Goal: Transaction & Acquisition: Subscribe to service/newsletter

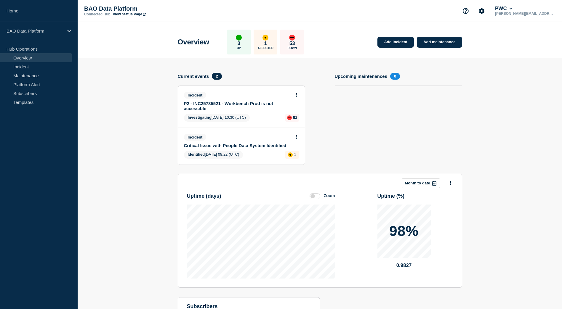
click at [208, 107] on link "P2 - INC25785521 - Workbench Prod is not accessible" at bounding box center [237, 106] width 107 height 10
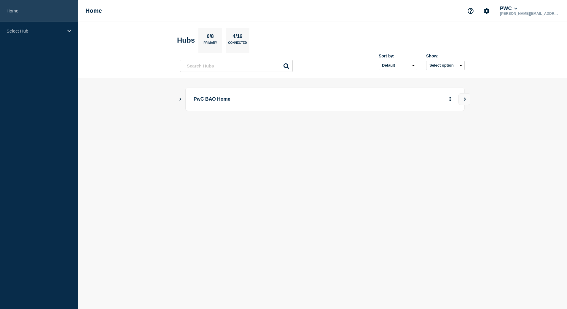
click at [11, 13] on link "Home" at bounding box center [39, 11] width 78 height 22
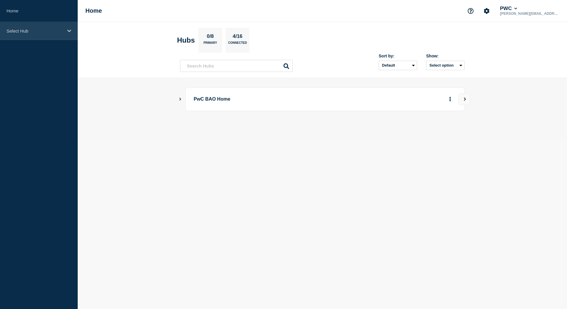
click at [48, 33] on div "Select Hub" at bounding box center [39, 31] width 78 height 18
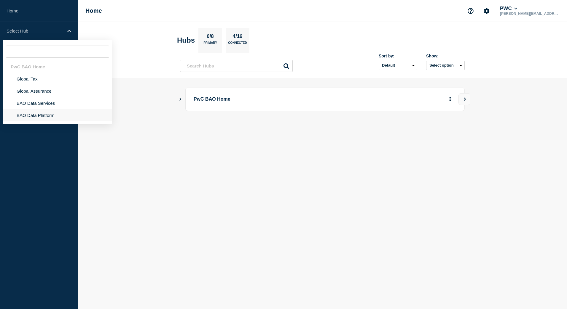
click at [37, 115] on li "BAO Data Platform" at bounding box center [57, 115] width 109 height 12
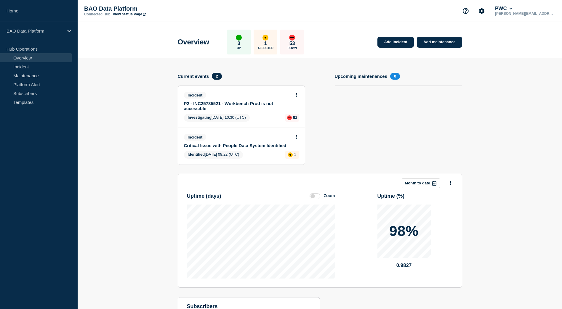
click at [224, 107] on link "P2 - INC25785521 - Workbench Prod is not accessible" at bounding box center [237, 106] width 107 height 10
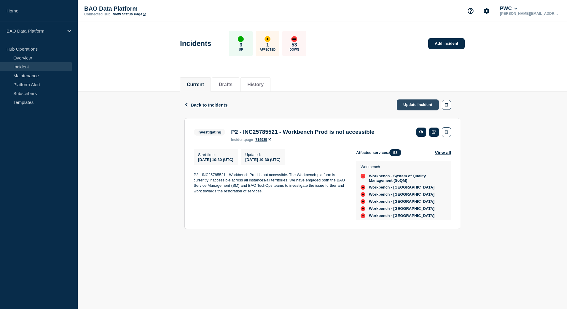
click at [431, 106] on link "Update incident" at bounding box center [417, 105] width 42 height 11
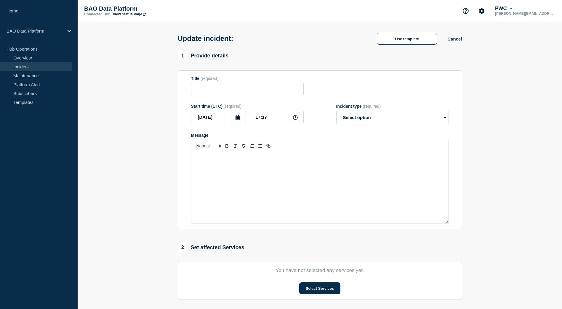
type input "P2 - INC25785521 - Workbench Prod is not accessible"
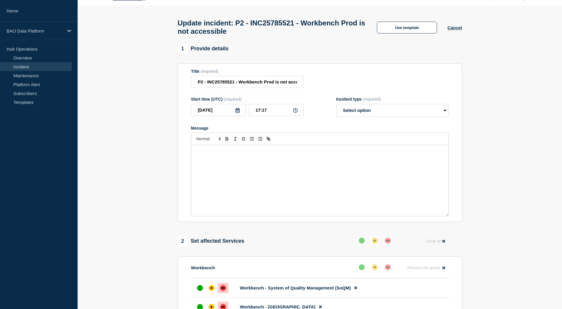
scroll to position [30, 0]
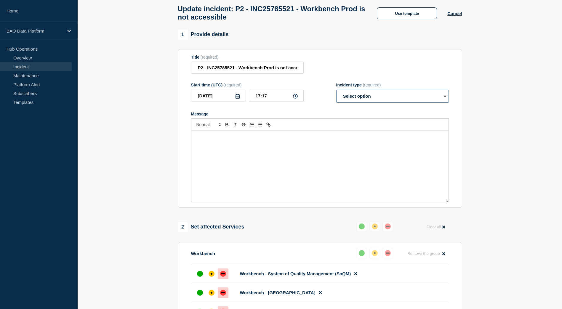
click at [370, 97] on select "Select option Investigating Identified Monitoring Resolved" at bounding box center [392, 96] width 113 height 13
select select "identified"
click at [336, 92] on select "Select option Investigating Identified Monitoring Resolved" at bounding box center [392, 96] width 113 height 13
click at [280, 177] on div "Message" at bounding box center [319, 166] width 257 height 71
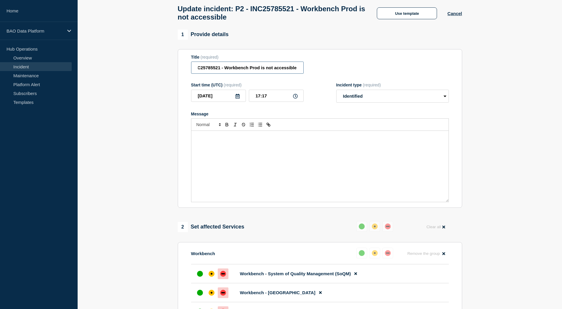
drag, startPoint x: 206, startPoint y: 72, endPoint x: 322, endPoint y: 74, distance: 116.8
click at [322, 74] on div "Title (required) P2 - INC25785521 - Workbench Prod is not accessible" at bounding box center [320, 64] width 258 height 19
click at [263, 73] on input "P2 - INC25785521 - Workbench Prod is not accessible" at bounding box center [247, 68] width 113 height 12
drag, startPoint x: 298, startPoint y: 71, endPoint x: 261, endPoint y: 73, distance: 36.8
click at [261, 73] on input "P2 - INC25785521 - Workbench Prod is not accessible" at bounding box center [247, 68] width 113 height 12
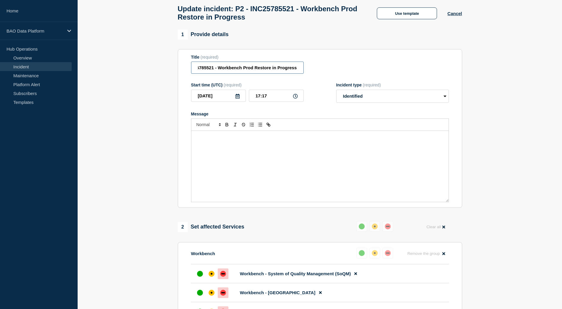
scroll to position [0, 0]
drag, startPoint x: 268, startPoint y: 73, endPoint x: 158, endPoint y: 73, distance: 110.8
click at [292, 171] on div "Message" at bounding box center [319, 166] width 257 height 71
click at [276, 72] on input "P2 - INC25785521 - Workbench Prod Restore in Progress" at bounding box center [247, 68] width 113 height 12
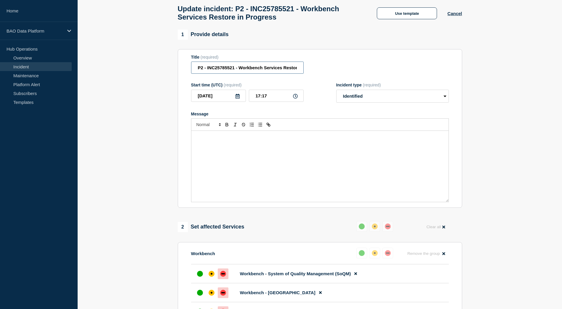
scroll to position [0, 29]
drag, startPoint x: 269, startPoint y: 68, endPoint x: 344, endPoint y: 71, distance: 74.7
click at [344, 71] on div "Title (required) P2 - INC25785521 - Workbench Services Restore in Progress" at bounding box center [320, 64] width 258 height 19
type input "P2 - INC25785521 - Workbench Services Restore in Progress"
click at [261, 167] on div "Message" at bounding box center [319, 166] width 257 height 71
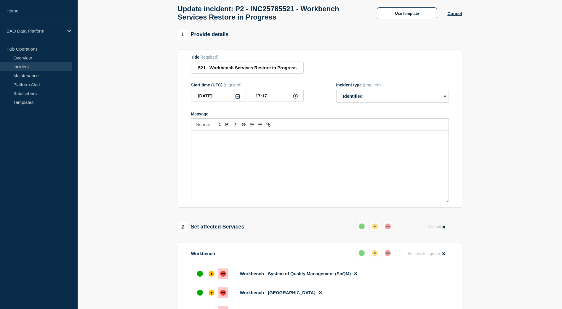
scroll to position [0, 0]
click at [256, 151] on div "Message" at bounding box center [319, 166] width 257 height 71
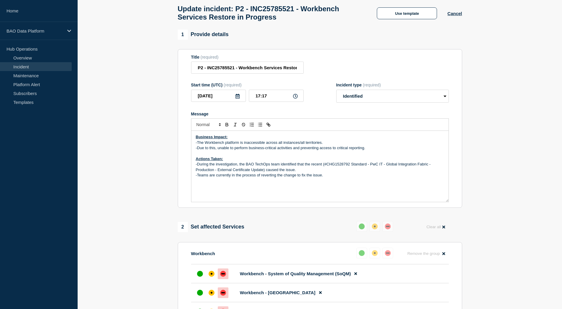
click at [245, 145] on p "-The Workbench platform is inaccessible across all instances/all territories." at bounding box center [320, 142] width 248 height 5
drag, startPoint x: 356, startPoint y: 181, endPoint x: 180, endPoint y: 136, distance: 182.3
click at [180, 136] on section "Title (required) P2 - INC25785521 - Workbench Services Restore in Progress Star…" at bounding box center [320, 128] width 284 height 159
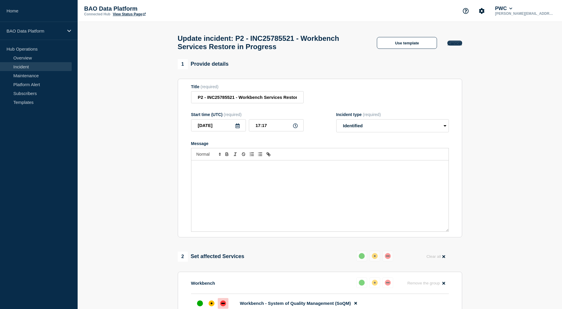
click at [455, 46] on button "Cancel" at bounding box center [454, 43] width 15 height 5
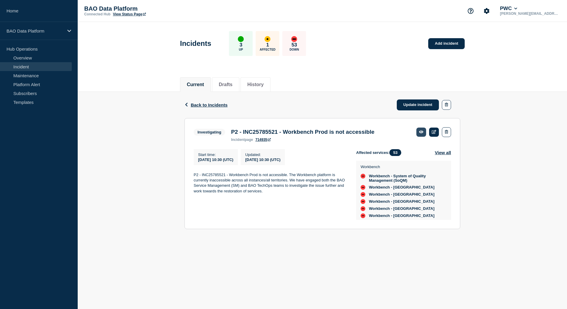
click at [421, 132] on icon at bounding box center [421, 132] width 4 height 3
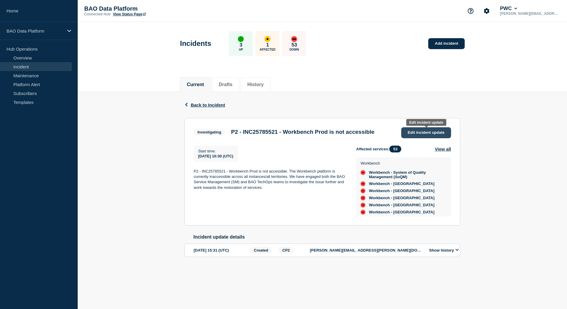
click at [423, 135] on link "Edit incident update" at bounding box center [426, 132] width 50 height 11
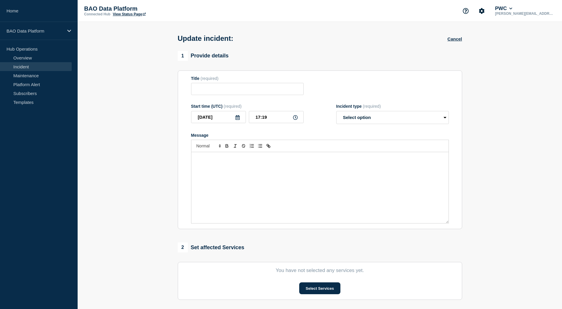
type input "P2 - INC25785521 - Workbench Prod is not accessible"
type input "10:30"
select select "investigating"
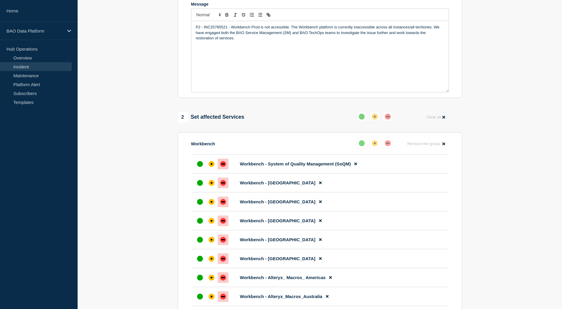
scroll to position [148, 0]
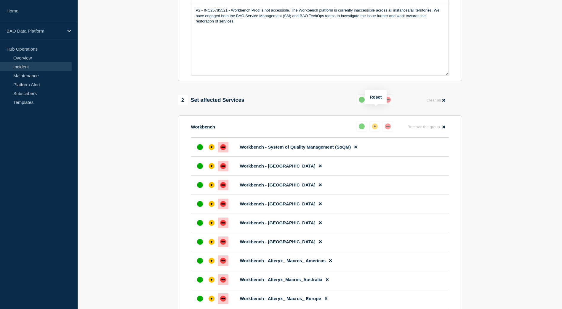
click at [376, 103] on div "affected" at bounding box center [375, 100] width 6 height 6
click at [375, 101] on div "affected" at bounding box center [375, 100] width 2 height 2
click at [375, 129] on div "affected" at bounding box center [375, 127] width 6 height 6
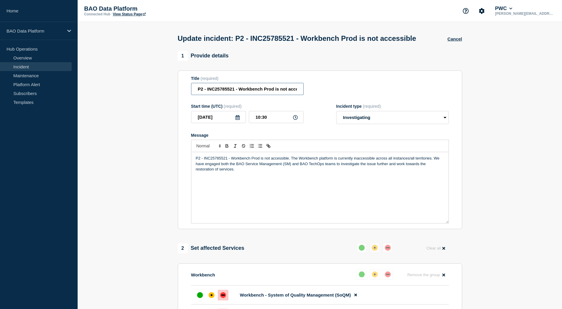
scroll to position [0, 14]
drag, startPoint x: 249, startPoint y: 100, endPoint x: 338, endPoint y: 95, distance: 88.8
click at [338, 95] on div "Title (required) P2 - INC25785521 - Workbench Prod is not accessible" at bounding box center [320, 85] width 258 height 19
click at [292, 188] on div "P2 - INC25785521 - Workbench Prod is not accessible. The Workbench platform is …" at bounding box center [319, 187] width 257 height 71
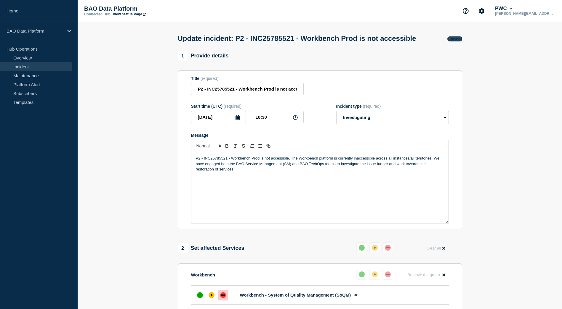
click at [461, 41] on button "Cancel" at bounding box center [454, 38] width 15 height 5
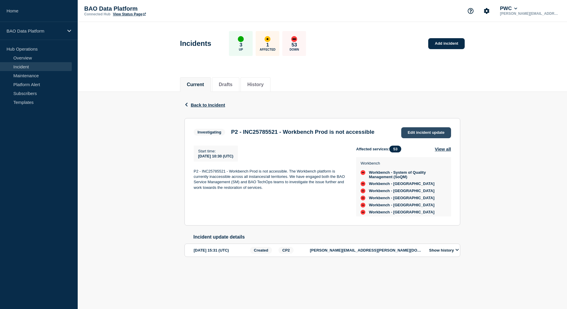
click at [423, 132] on span "Edit incident update" at bounding box center [425, 132] width 37 height 4
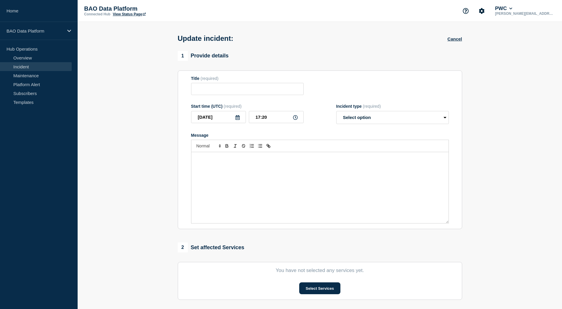
type input "P2 - INC25785521 - Workbench Prod is not accessible"
type input "10:30"
select select "investigating"
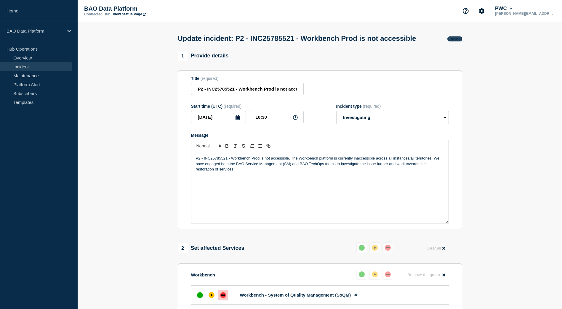
click at [455, 41] on button "Cancel" at bounding box center [454, 38] width 15 height 5
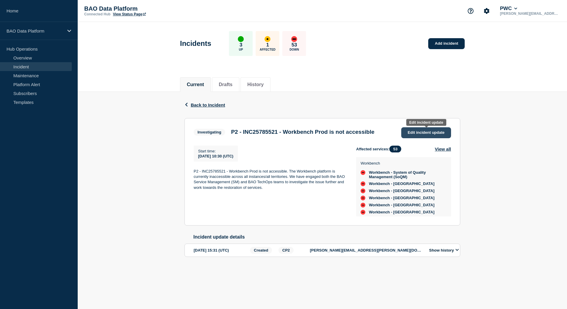
click at [417, 131] on span "Edit incident update" at bounding box center [425, 132] width 37 height 4
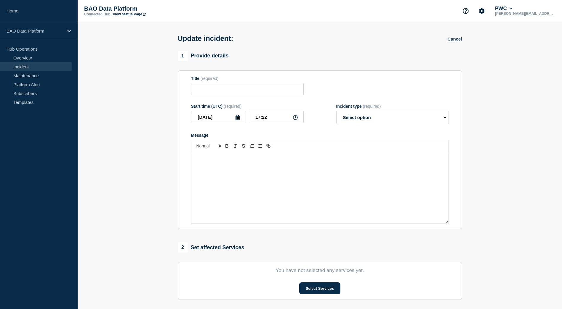
type input "P2 - INC25785521 - Workbench Prod is not accessible"
type input "10:30"
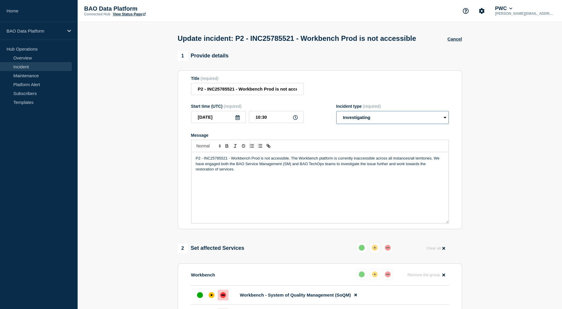
click at [385, 124] on select "Select option Investigating Identified Monitoring Resolved" at bounding box center [392, 117] width 113 height 13
select select "resolved"
click at [336, 122] on select "Select option Investigating Identified Monitoring Resolved" at bounding box center [392, 117] width 113 height 13
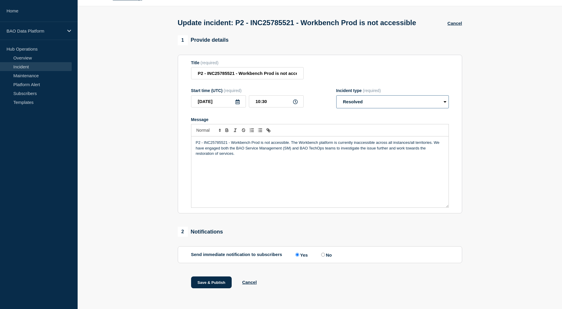
scroll to position [30, 0]
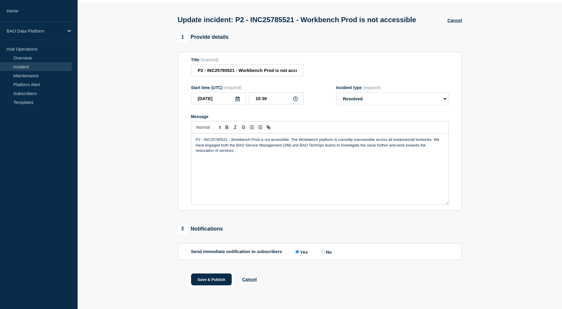
click at [240, 148] on p "P2 - INC25785521 - Workbench Prod is not accessible. The Workbench platform is …" at bounding box center [320, 145] width 248 height 16
click at [262, 74] on input "P2 - INC25785521 - Workbench Prod is not accessible" at bounding box center [247, 70] width 113 height 12
click at [274, 71] on input "P2 - INC25785521 - Workbench Prod is not accessible" at bounding box center [247, 70] width 113 height 12
drag, startPoint x: 262, startPoint y: 70, endPoint x: 327, endPoint y: 70, distance: 65.8
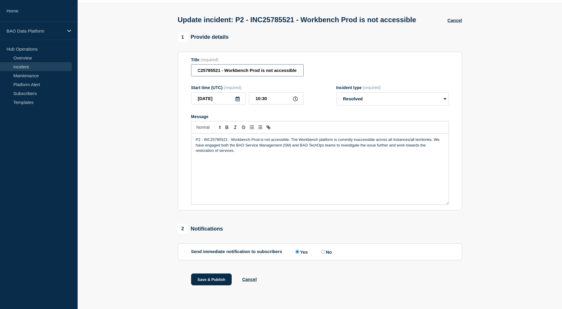
click at [327, 70] on div "Title (required) P2 - INC25785521 - Workbench Prod is not accessible" at bounding box center [320, 66] width 258 height 19
click at [249, 156] on div "P2 - INC25785521 - Workbench Prod is not accessible. The Workbench platform is …" at bounding box center [319, 169] width 257 height 71
click at [196, 141] on p "P2 - INC25785521 - Workbench Prod is not accessible. The Workbench platform is …" at bounding box center [320, 145] width 248 height 16
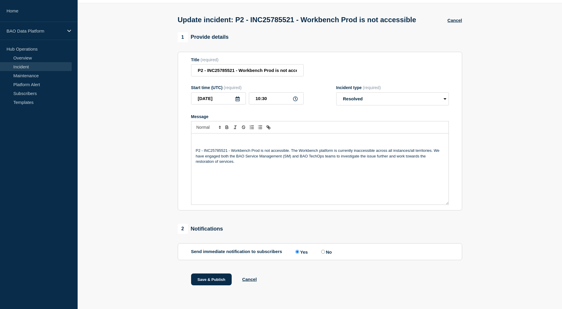
click at [201, 142] on p "Message" at bounding box center [320, 139] width 248 height 5
click at [291, 136] on div "Update: Worbench Services have been restored. P2 - INC25785521 - Workbench Prod…" at bounding box center [319, 169] width 257 height 71
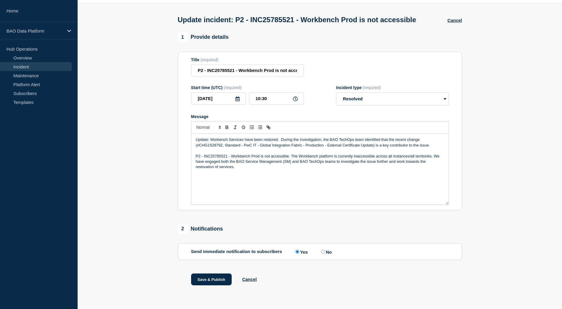
click at [395, 140] on p "Update: Worbench Services have been restored. During the investigation, the BAO…" at bounding box center [320, 142] width 248 height 11
click at [431, 145] on p "Update: Worbench Services have been restored. During the investigation, the BAO…" at bounding box center [320, 142] width 248 height 11
click at [378, 147] on p "Update: Worbench Services have been restored. During the investigation, the BAO…" at bounding box center [320, 142] width 248 height 11
click at [435, 147] on p "Update: Worbench Services have been restored. During the investigation, the BAO…" at bounding box center [320, 142] width 248 height 11
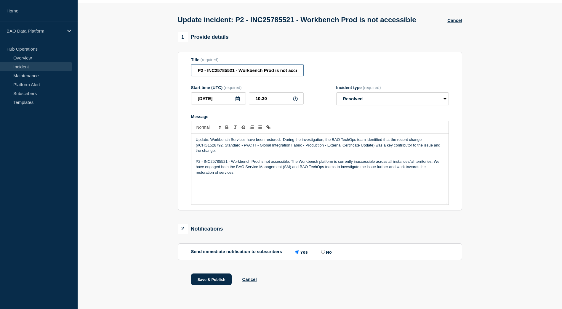
scroll to position [0, 14]
drag, startPoint x: 279, startPoint y: 69, endPoint x: 358, endPoint y: 64, distance: 79.0
click at [358, 64] on div "Title (required) P2 - INC25785521 - Workbench Prod is not accessible" at bounding box center [320, 66] width 258 height 19
click at [301, 72] on input "P2 - INC25785521 - Workbench Prod is not accessible" at bounding box center [247, 70] width 113 height 12
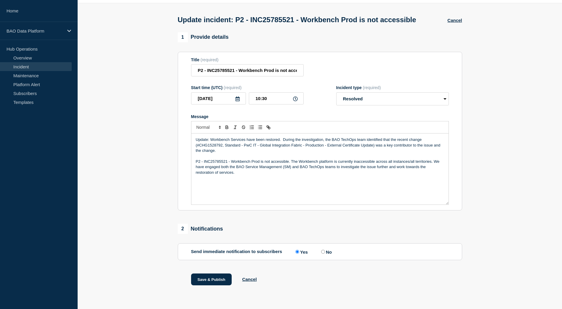
click at [220, 151] on p "Update: Workbench Services have been restored. During the investigation, the BA…" at bounding box center [320, 145] width 248 height 16
click at [239, 184] on div "Update: Workbench Services have been restored. During the investigation, the BA…" at bounding box center [319, 169] width 257 height 71
click at [249, 153] on p "Update: Workbench Services have been restored. During the investigation, the BA…" at bounding box center [320, 145] width 248 height 16
click at [268, 70] on input "P2 - INC25785521 - Workbench Prod is not accessible" at bounding box center [247, 70] width 113 height 12
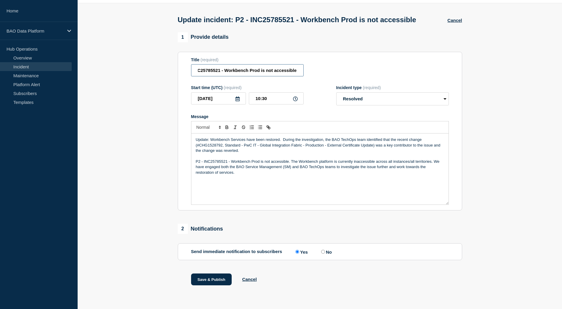
drag, startPoint x: 246, startPoint y: 73, endPoint x: 326, endPoint y: 75, distance: 80.3
click at [326, 75] on div "Title (required) P2 - INC25785521 - Workbench Prod is not accessible" at bounding box center [320, 66] width 258 height 19
click at [297, 73] on input "P2 - INC25785521 - Workbench Prod is not accessible" at bounding box center [247, 70] width 113 height 12
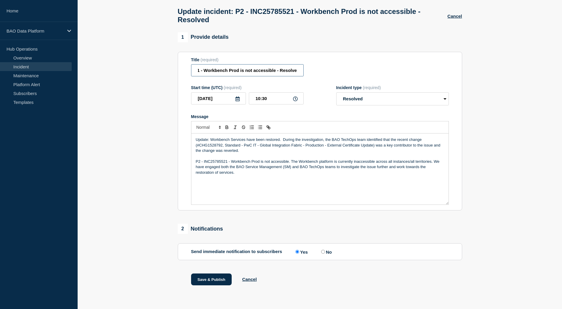
scroll to position [0, 38]
type input "P2 - INC25785521 - Workbench Prod is not accessible - Resolved"
click at [209, 281] on button "Save & Publish" at bounding box center [211, 280] width 41 height 12
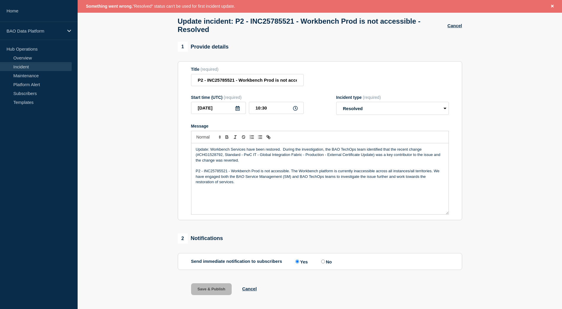
scroll to position [43, 0]
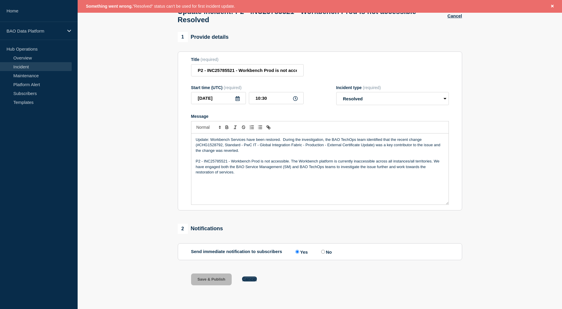
click at [253, 278] on button "Cancel" at bounding box center [249, 279] width 15 height 5
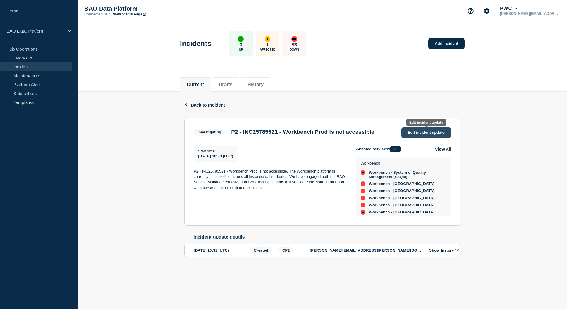
click at [424, 131] on span "Edit incident update" at bounding box center [425, 132] width 37 height 4
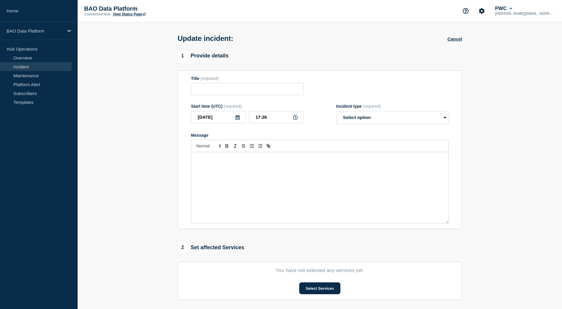
type input "P2 - INC25785521 - Workbench Prod is not accessible"
type input "10:30"
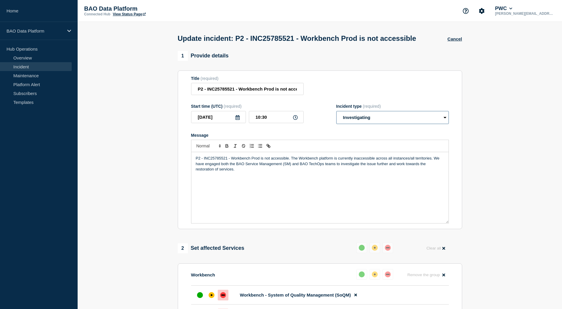
click at [395, 124] on select "Select option Investigating Identified Monitoring Resolved" at bounding box center [392, 117] width 113 height 13
select select "resolved"
click at [336, 122] on select "Select option Investigating Identified Monitoring Resolved" at bounding box center [392, 117] width 113 height 13
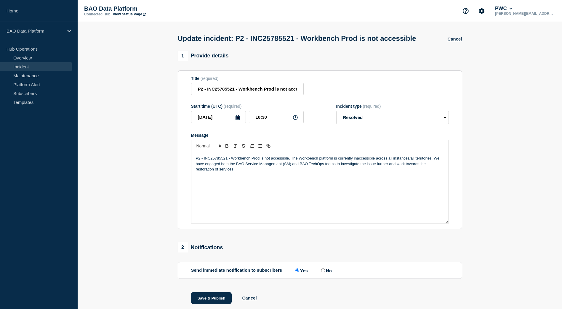
click at [483, 143] on section "1 Provide details Title (required) P2 - INC25785521 - Workbench Prod is not acc…" at bounding box center [320, 185] width 484 height 268
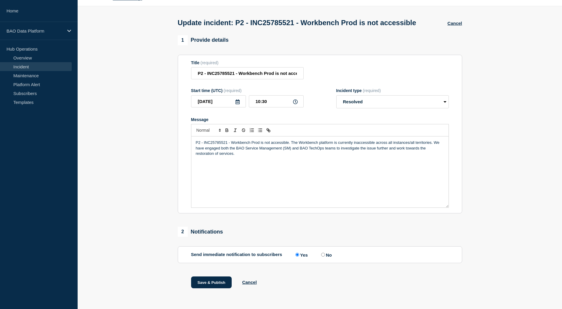
scroll to position [30, 0]
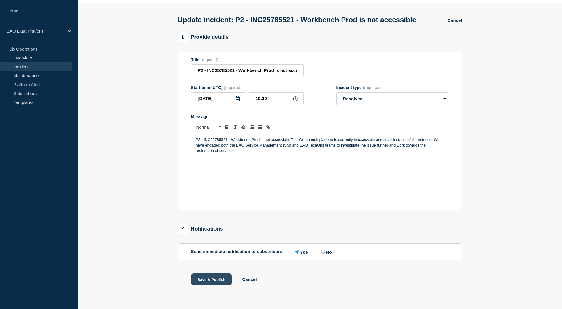
click at [205, 279] on button "Save & Publish" at bounding box center [211, 280] width 41 height 12
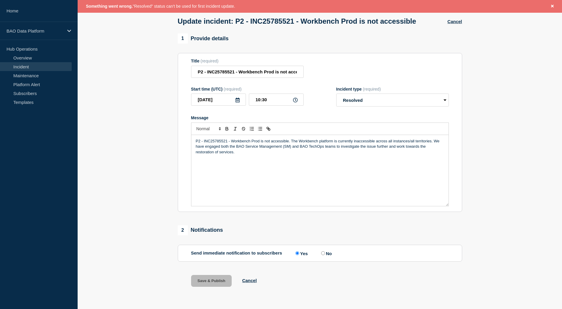
scroll to position [43, 0]
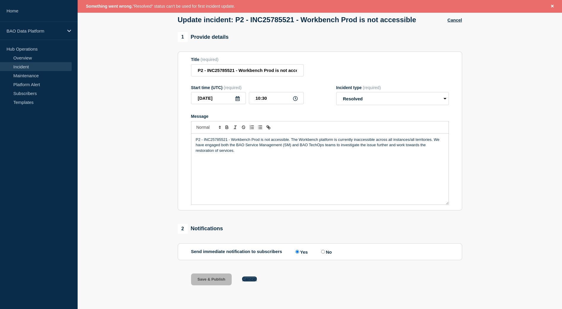
click at [246, 280] on button "Cancel" at bounding box center [249, 279] width 15 height 5
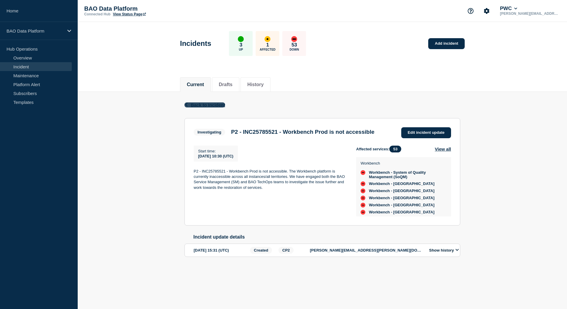
click at [201, 106] on span "Back to Incident" at bounding box center [208, 105] width 34 height 5
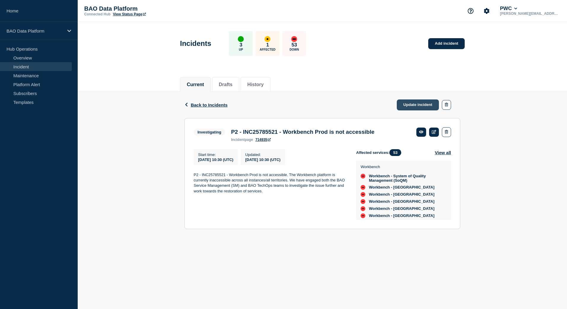
click at [420, 104] on link "Update incident" at bounding box center [417, 105] width 42 height 11
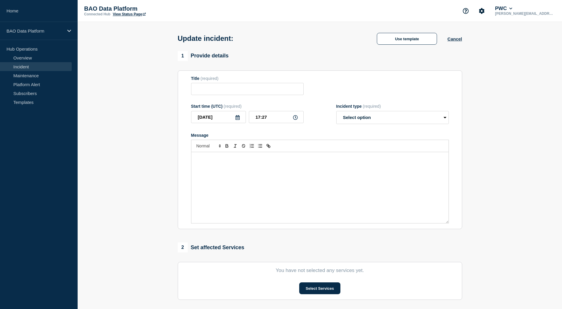
type input "P2 - INC25785521 - Workbench Prod is not accessible"
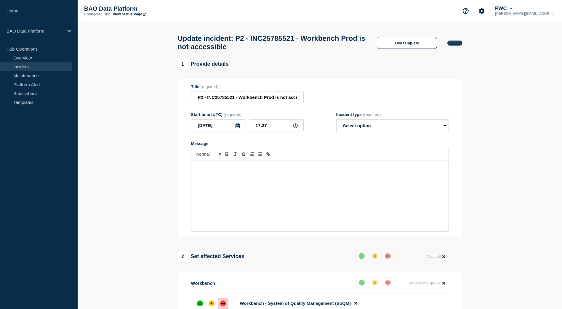
click at [456, 43] on button "Cancel" at bounding box center [454, 43] width 15 height 5
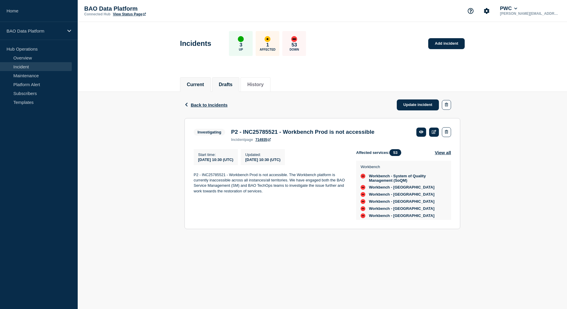
click at [226, 86] on button "Drafts" at bounding box center [226, 84] width 14 height 5
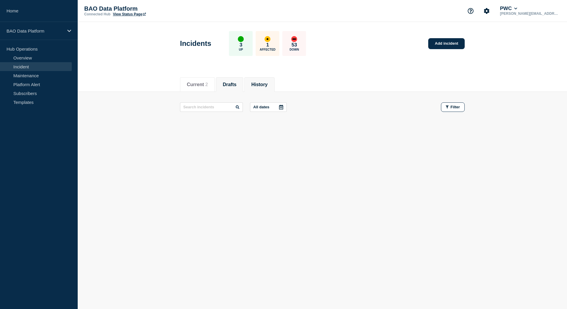
click at [264, 84] on button "History" at bounding box center [259, 84] width 16 height 5
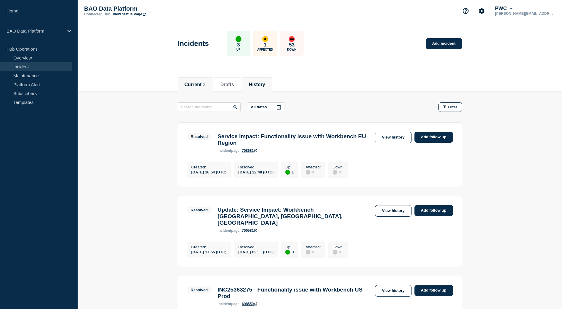
click at [193, 83] on button "Current 2" at bounding box center [195, 84] width 21 height 5
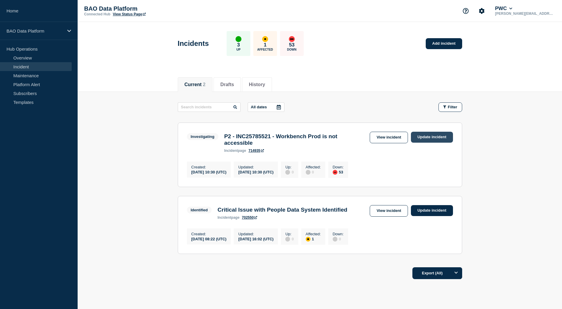
click at [426, 138] on link "Update incident" at bounding box center [432, 137] width 42 height 11
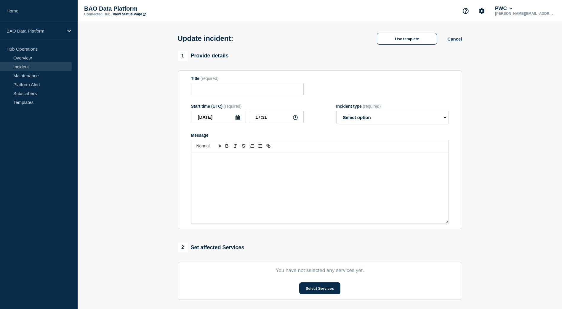
type input "P2 - INC25785521 - Workbench Prod is not accessible"
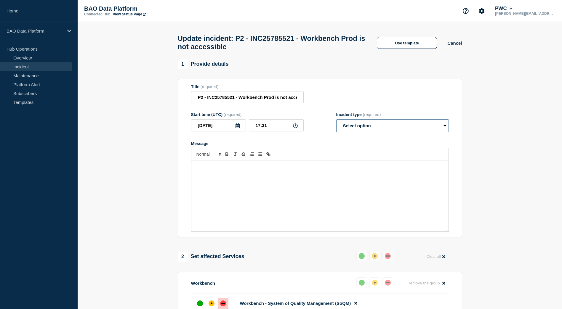
click at [370, 128] on select "Select option Investigating Identified Monitoring Resolved" at bounding box center [392, 125] width 113 height 13
select select "resolved"
click at [336, 122] on select "Select option Investigating Identified Monitoring Resolved" at bounding box center [392, 125] width 113 height 13
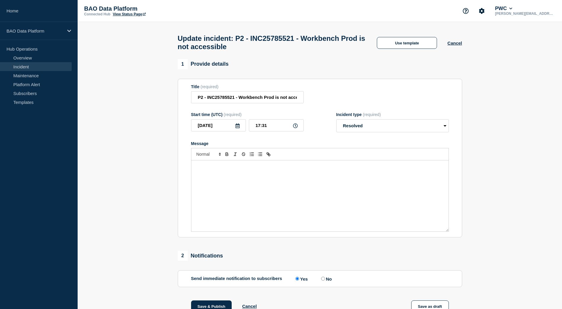
click at [268, 199] on div "Message" at bounding box center [319, 196] width 257 height 71
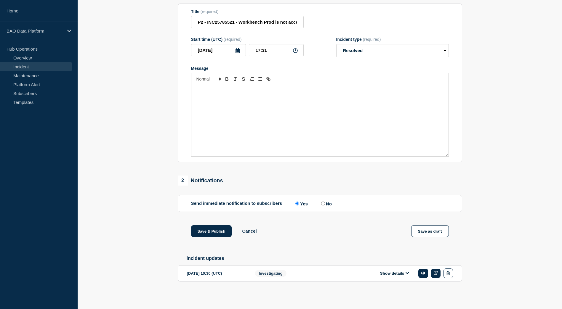
scroll to position [80, 0]
click at [275, 100] on div "Message" at bounding box center [319, 120] width 257 height 71
drag, startPoint x: 340, startPoint y: 90, endPoint x: 268, endPoint y: 90, distance: 71.7
click at [268, 90] on p "Workbench services have been restored. Normal business functions" at bounding box center [320, 91] width 248 height 5
click at [272, 90] on p "Workbench services have been restored." at bounding box center [320, 91] width 248 height 5
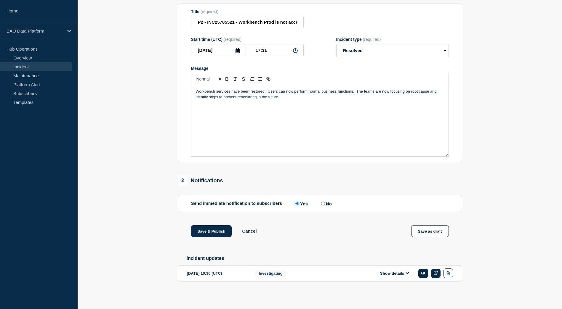
click at [440, 87] on div "Workbench services have been restored. Users can now perform normal business fu…" at bounding box center [319, 120] width 257 height 71
click at [320, 94] on p "Workbench services have been restored. Users can now perform normal business fu…" at bounding box center [320, 94] width 248 height 11
click at [257, 97] on p "Workbench services have been restored. Users can now perform normal business fu…" at bounding box center [320, 94] width 248 height 11
click at [367, 92] on p "Workbench services have been restored. Users can now perform normal business fu…" at bounding box center [320, 94] width 248 height 11
click at [345, 98] on p "Workbench services have been restored. Users can now perform normal business fu…" at bounding box center [320, 94] width 248 height 11
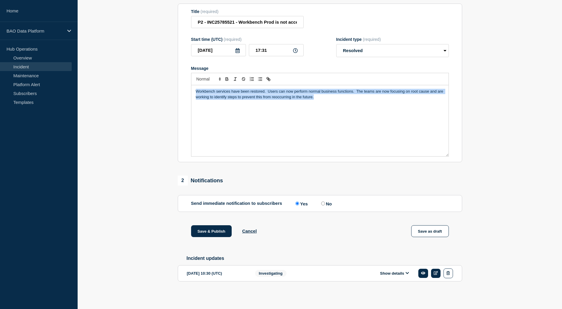
drag, startPoint x: 349, startPoint y: 101, endPoint x: 176, endPoint y: 82, distance: 174.6
click at [176, 82] on div "1 Provide details Title (required) P2 - INC25785521 - Workbench Prod is not acc…" at bounding box center [319, 142] width 291 height 316
click at [287, 138] on div "Workbench services have been restored. Users can now perform normal business fu…" at bounding box center [319, 120] width 257 height 71
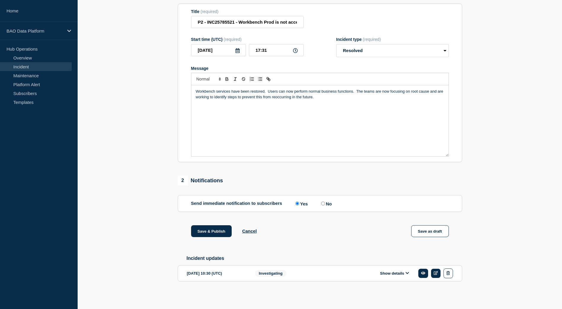
click at [352, 90] on p "Workbench services have been restored. Users can now perform normal business fu…" at bounding box center [320, 94] width 248 height 11
click at [360, 89] on p "Workbench services have been restored. Users can now perform normal business fu…" at bounding box center [320, 94] width 248 height 11
click at [356, 92] on p "Workbench services have been restored. Users can now perform normal business fu…" at bounding box center [320, 94] width 248 height 11
click at [396, 100] on p "The teams are now focusing on root cause and are working to identify steps to p…" at bounding box center [320, 102] width 248 height 5
click at [409, 101] on p "The teams are now focusing on root cause and are working to identify steps to p…" at bounding box center [320, 102] width 248 height 5
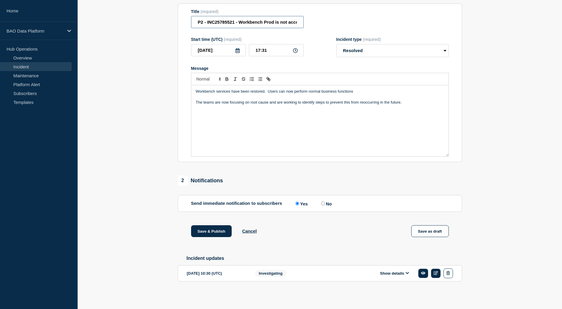
scroll to position [0, 14]
drag, startPoint x: 231, startPoint y: 20, endPoint x: 308, endPoint y: 25, distance: 76.9
click at [308, 25] on div "Title (required) P2 - INC25785521 - Workbench Prod is not accessible" at bounding box center [320, 18] width 258 height 19
click at [295, 24] on input "P2 - INC25785521 - Workbench Prod is not accessible" at bounding box center [247, 22] width 113 height 12
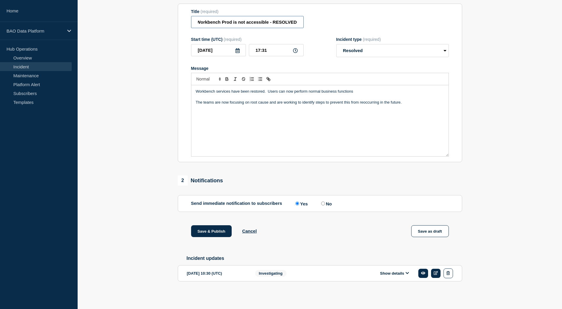
type input "P2 - INC25785521 - Workbench Prod is not accessible - RESOLVED"
click at [363, 92] on p "Workbench services have been restored. Users can now perform normal business fu…" at bounding box center [320, 91] width 248 height 5
click at [214, 229] on button "Save & Publish" at bounding box center [211, 231] width 41 height 12
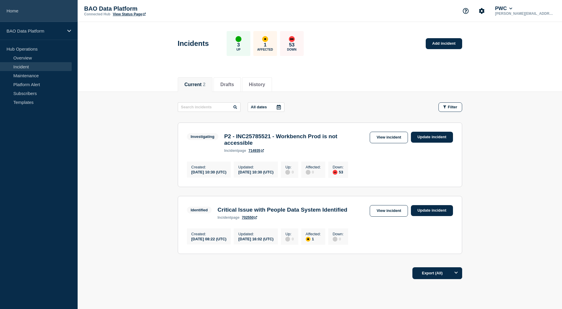
click at [15, 11] on link "Home" at bounding box center [39, 11] width 78 height 22
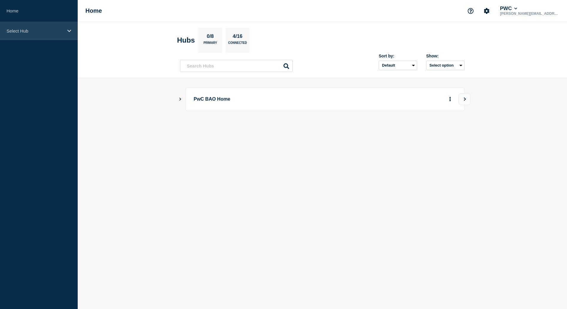
click at [20, 27] on div "Select Hub" at bounding box center [39, 31] width 78 height 18
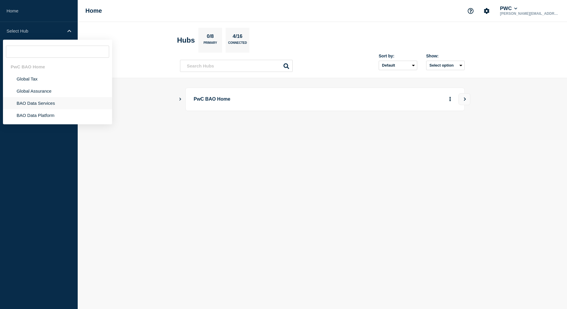
click at [37, 99] on li "BAO Data Services" at bounding box center [57, 103] width 109 height 12
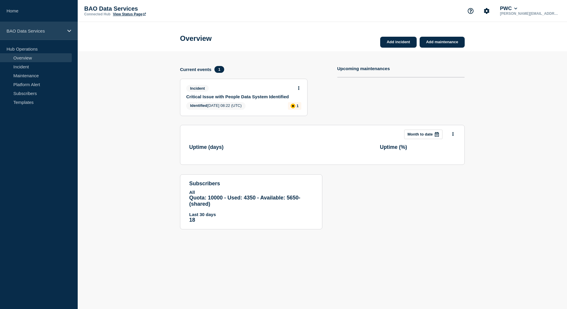
click at [33, 33] on p "BAO Data Services" at bounding box center [35, 30] width 57 height 5
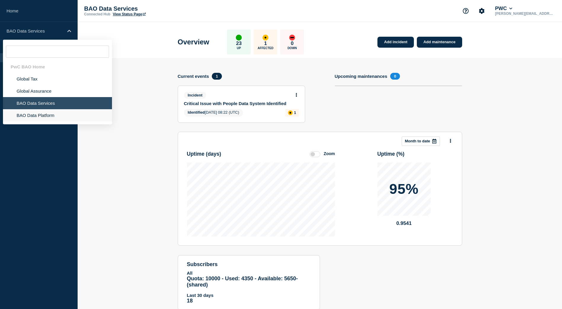
click at [34, 121] on li "BAO Data Platform" at bounding box center [57, 115] width 109 height 12
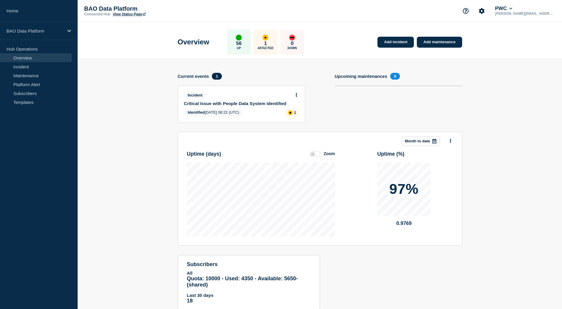
click at [130, 14] on link "View Status Page" at bounding box center [129, 14] width 33 height 4
click at [220, 105] on link "Critical Issue with People Data System Identified" at bounding box center [237, 103] width 107 height 5
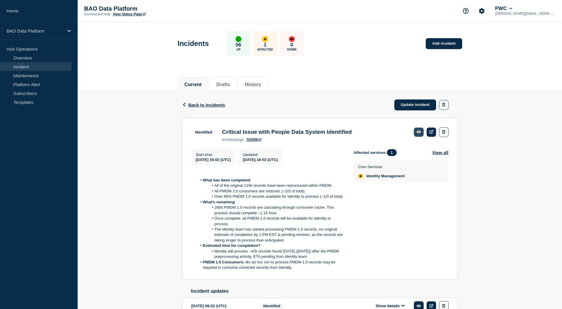
click at [418, 135] on link at bounding box center [419, 132] width 10 height 9
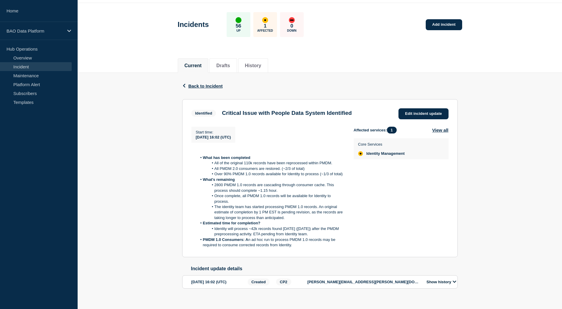
scroll to position [28, 0]
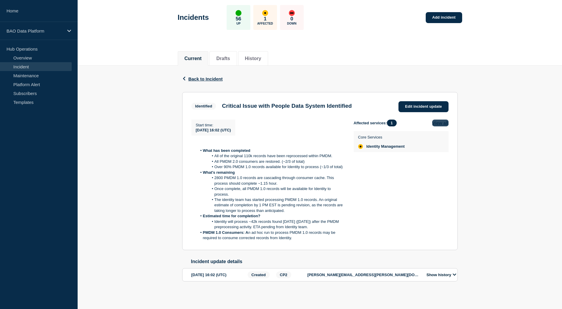
click at [438, 120] on button "View all" at bounding box center [440, 123] width 16 height 7
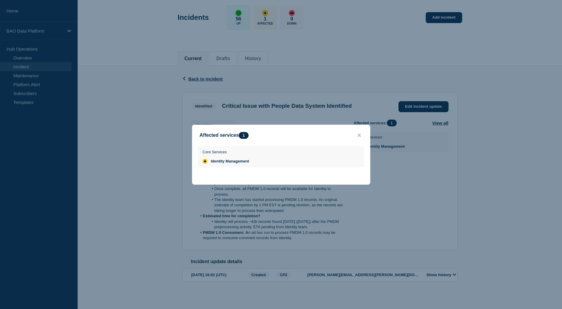
click at [357, 134] on button "close button" at bounding box center [359, 136] width 7 height 6
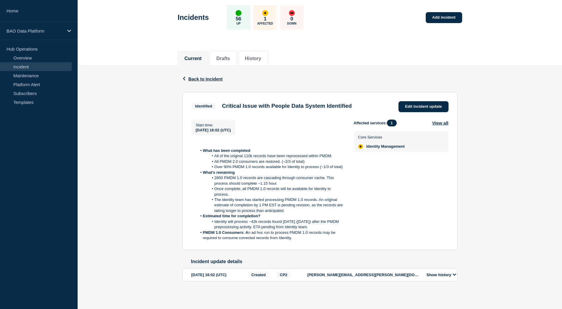
click at [449, 276] on button "Show history" at bounding box center [441, 275] width 33 height 5
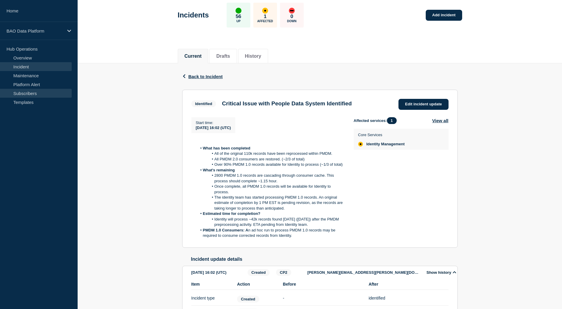
click at [24, 96] on link "Subscribers" at bounding box center [36, 93] width 72 height 9
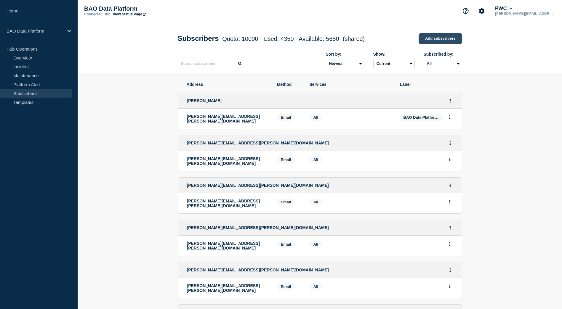
click at [433, 39] on link "Add subscribers" at bounding box center [441, 38] width 44 height 11
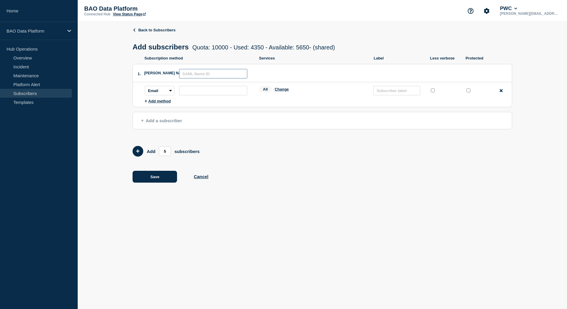
click at [198, 76] on input "text" at bounding box center [213, 73] width 68 height 9
type input "Roland Baisden"
click at [202, 89] on input "subscription-address" at bounding box center [213, 90] width 68 height 9
paste input "roland.x.baisden@pwc.com"
type input "roland.x.baisden@pwc.com"
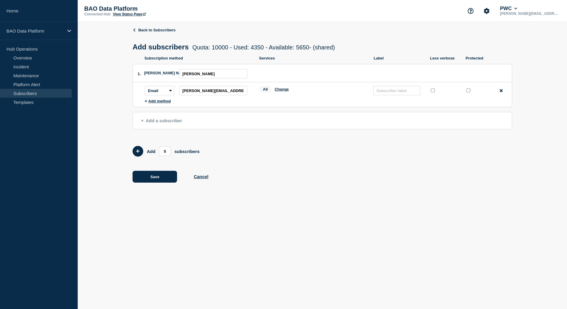
click at [298, 93] on div "All Change" at bounding box center [313, 90] width 108 height 9
click at [201, 177] on button "Cancel" at bounding box center [200, 176] width 15 height 5
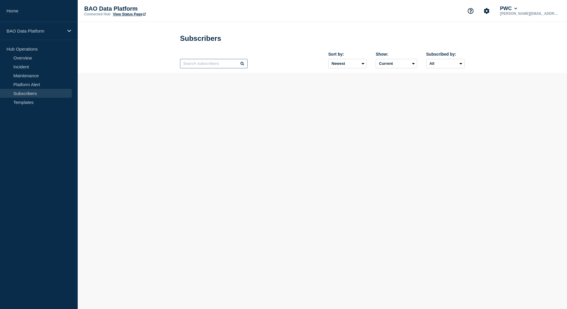
click at [196, 65] on input "text" at bounding box center [214, 63] width 68 height 9
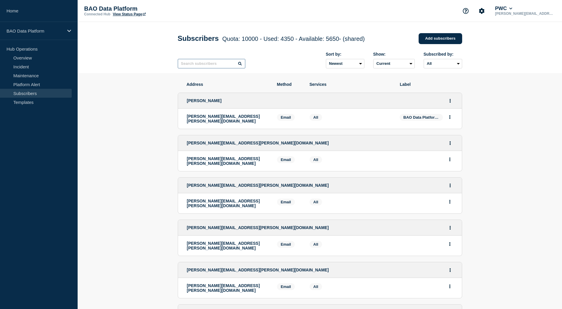
paste input "roland.x.baisden@pwc.com"
type input "roland.x.baisden@pwc.com"
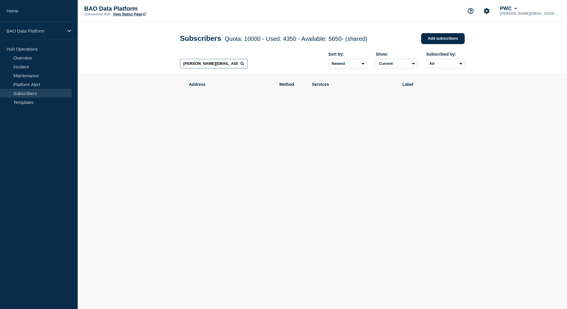
drag, startPoint x: 240, startPoint y: 63, endPoint x: 175, endPoint y: 68, distance: 64.6
click at [175, 68] on div "Subscribers Quota: 10000 - Used: 4350 - Available: 5650 - (shared) Quota Used A…" at bounding box center [322, 47] width 298 height 51
click at [524, 48] on header "Subscribers Quota: 10000 - Used: 4350 - Available: 5650 - (shared) Quota Used A…" at bounding box center [322, 47] width 489 height 51
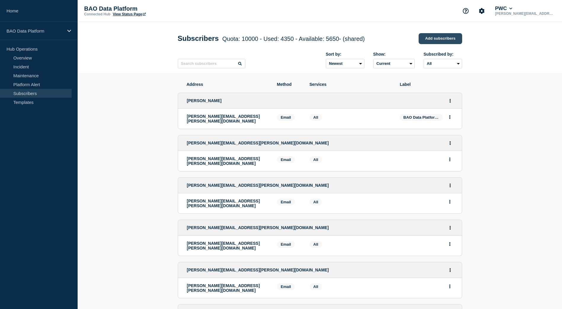
click at [438, 37] on link "Add subscribers" at bounding box center [441, 38] width 44 height 11
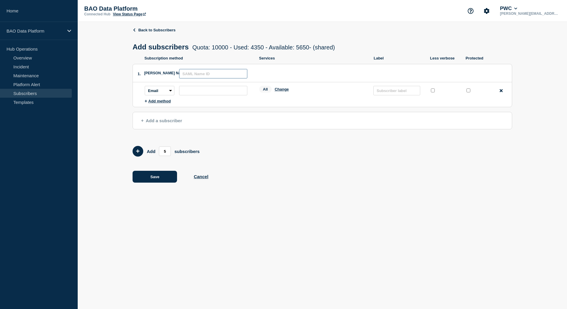
click at [203, 77] on input "text" at bounding box center [213, 73] width 68 height 9
type input "Roland Baisden"
click at [207, 89] on input "subscription-address" at bounding box center [213, 90] width 68 height 9
paste input "roland.x.baisden@pwc.com"
type input "roland.x.baisden@pwc.com"
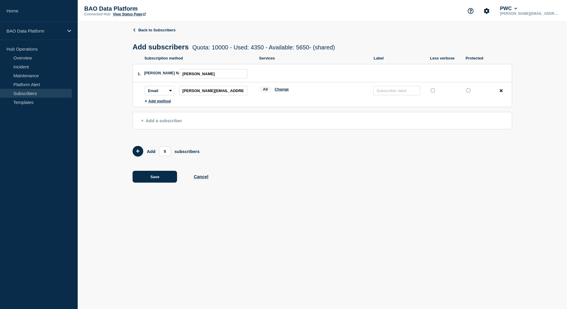
click at [346, 93] on div "All Change" at bounding box center [313, 90] width 108 height 9
click at [268, 92] on span "All" at bounding box center [265, 89] width 13 height 7
click at [332, 99] on li "Subscription method: Email SMS Webhook Slack Teams Address: roland.x.baisden@pw…" at bounding box center [328, 90] width 367 height 17
click at [381, 92] on input "text" at bounding box center [396, 90] width 47 height 9
type input "SM"
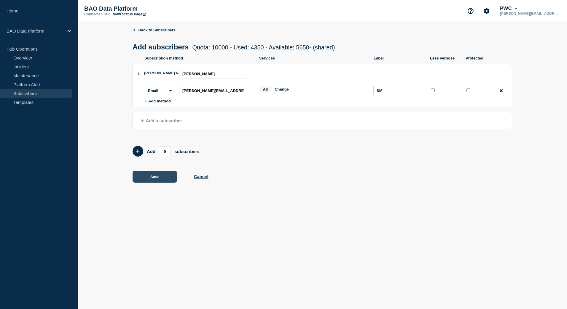
click at [159, 180] on button "Save" at bounding box center [154, 177] width 44 height 12
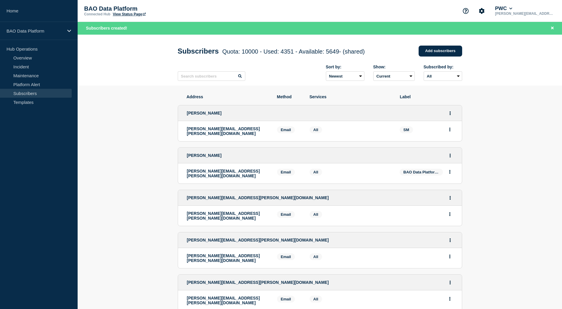
click at [25, 50] on p "Hub Operations" at bounding box center [39, 48] width 78 height 9
click at [23, 59] on link "Overview" at bounding box center [36, 57] width 72 height 9
